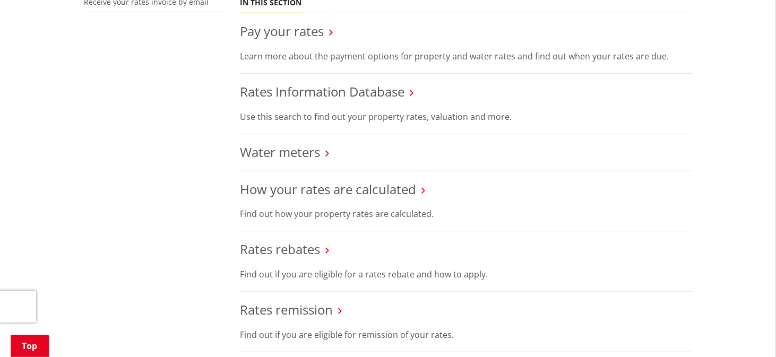
scroll to position [407, 0]
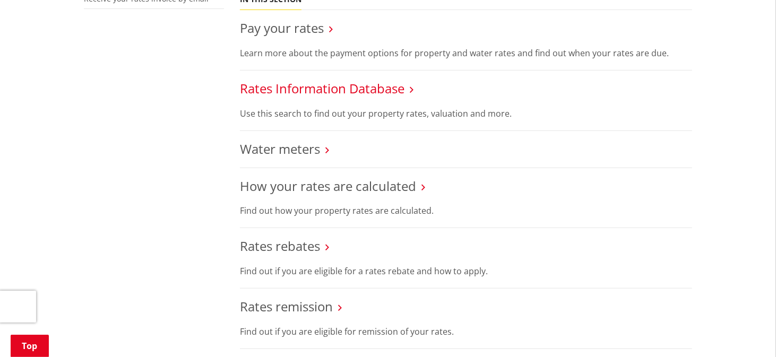
click at [326, 88] on link "Rates Information Database" at bounding box center [322, 89] width 165 height 18
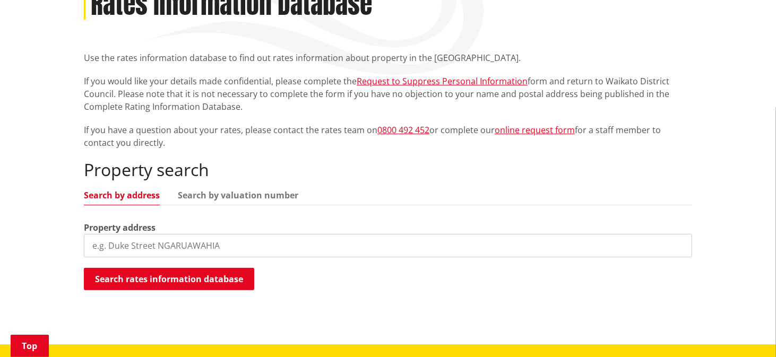
scroll to position [177, 0]
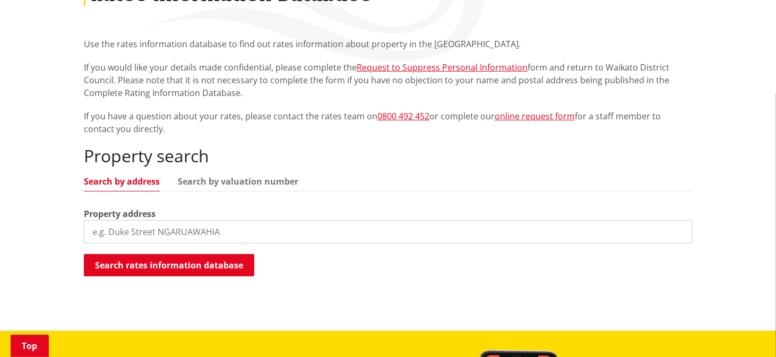
click at [162, 233] on input "search" at bounding box center [388, 231] width 608 height 23
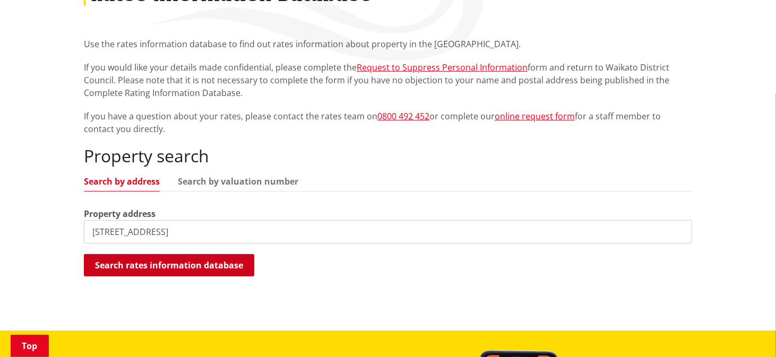
type input "18 Raranga road te kauwhata"
click at [186, 273] on button "Search rates information database" at bounding box center [169, 265] width 170 height 22
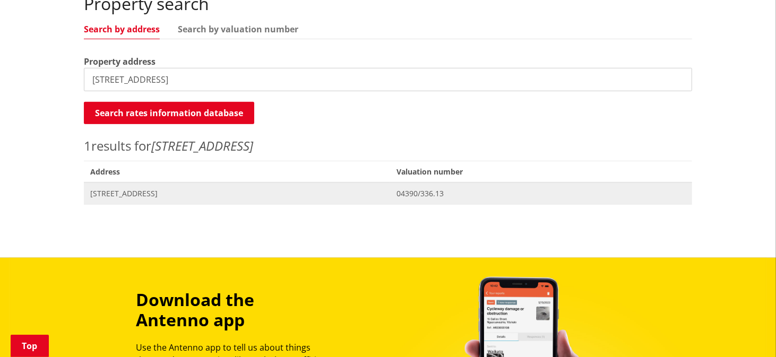
scroll to position [336, 0]
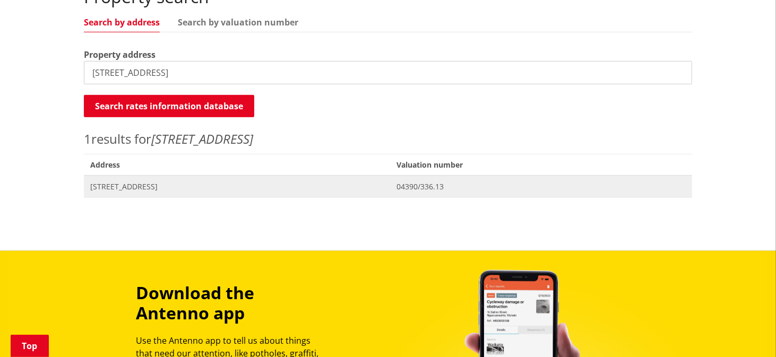
click at [161, 187] on span "18 Raranga Road TE KAUWHATA" at bounding box center [237, 187] width 294 height 11
